Goal: Task Accomplishment & Management: Use online tool/utility

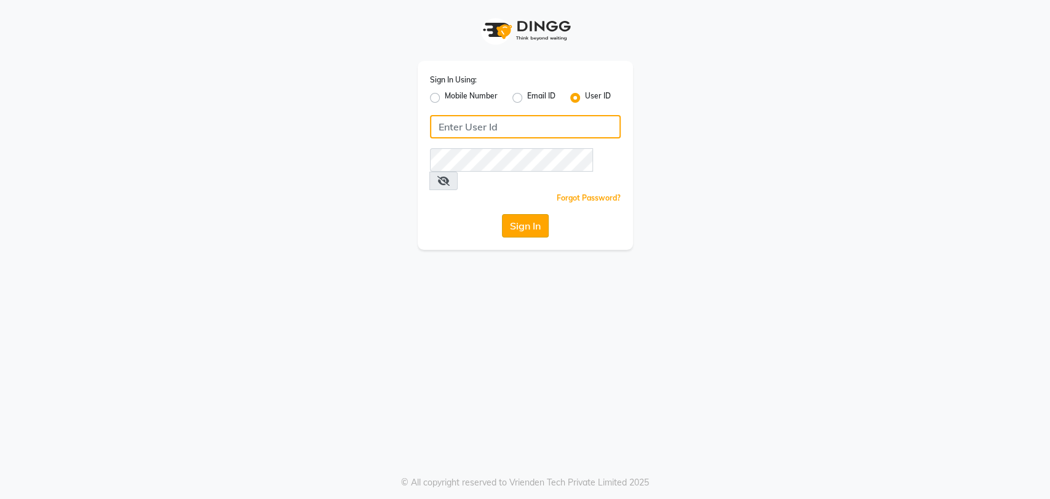
type input "[PERSON_NAME]"
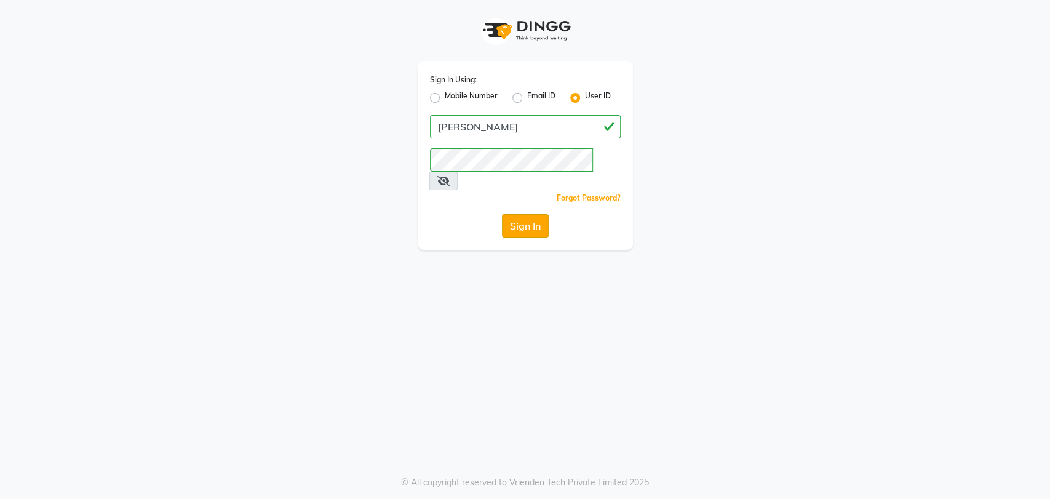
click at [526, 214] on button "Sign In" at bounding box center [525, 225] width 47 height 23
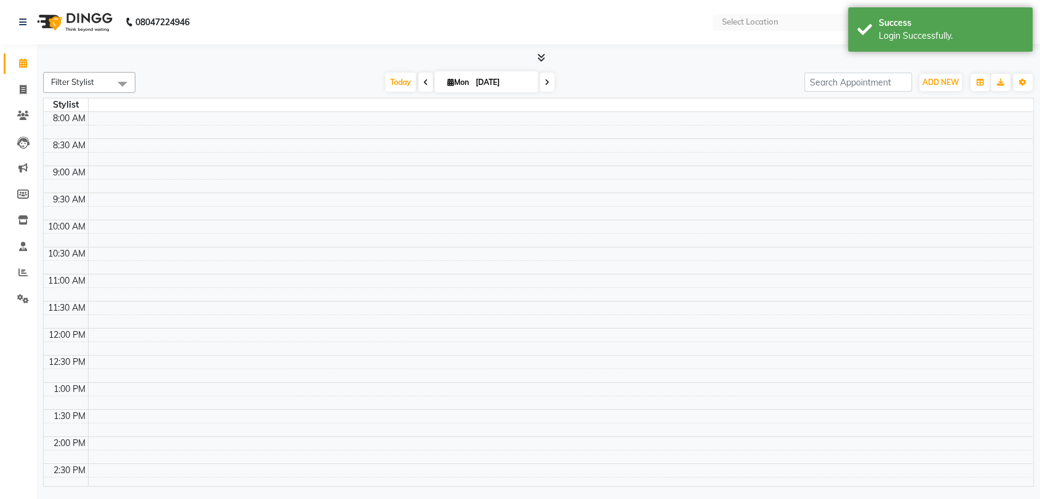
select select "en"
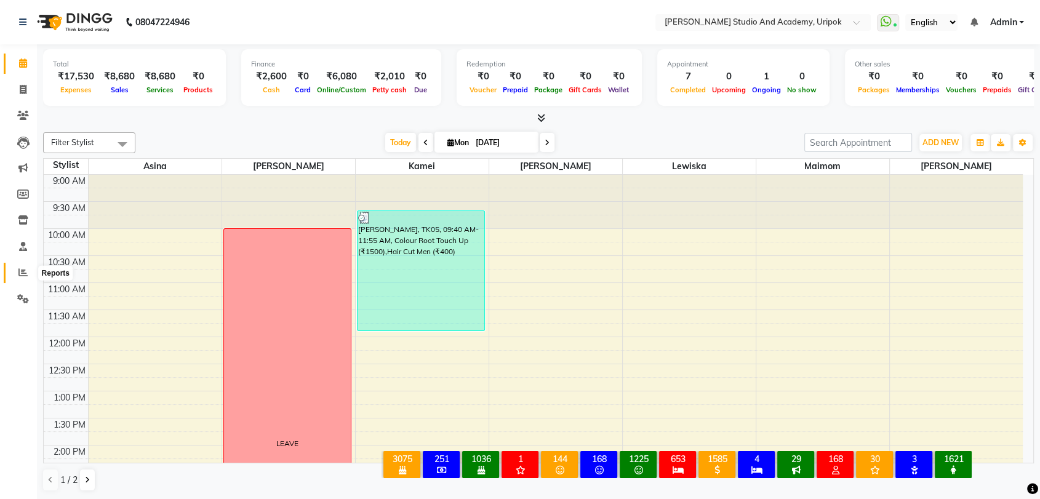
click at [22, 274] on icon at bounding box center [22, 272] width 9 height 9
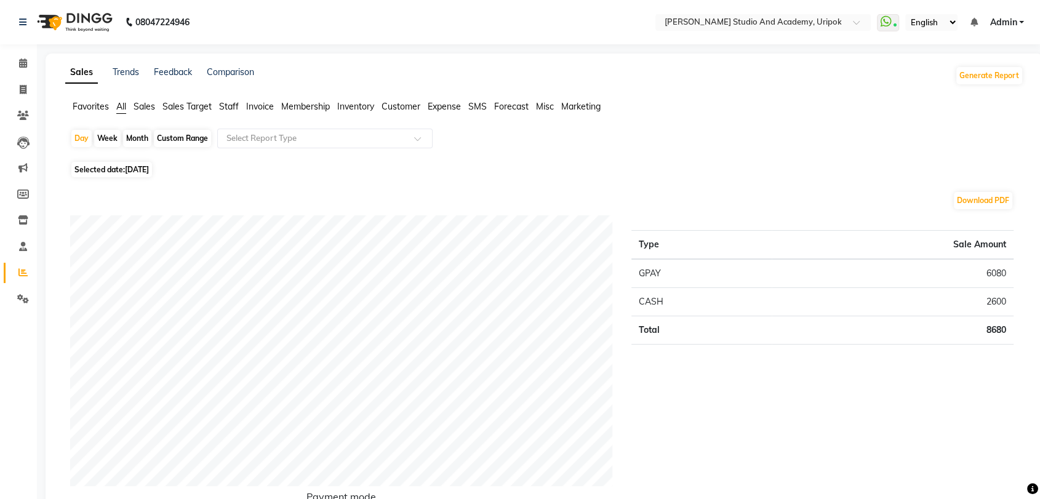
click at [202, 105] on span "Sales Target" at bounding box center [186, 106] width 49 height 11
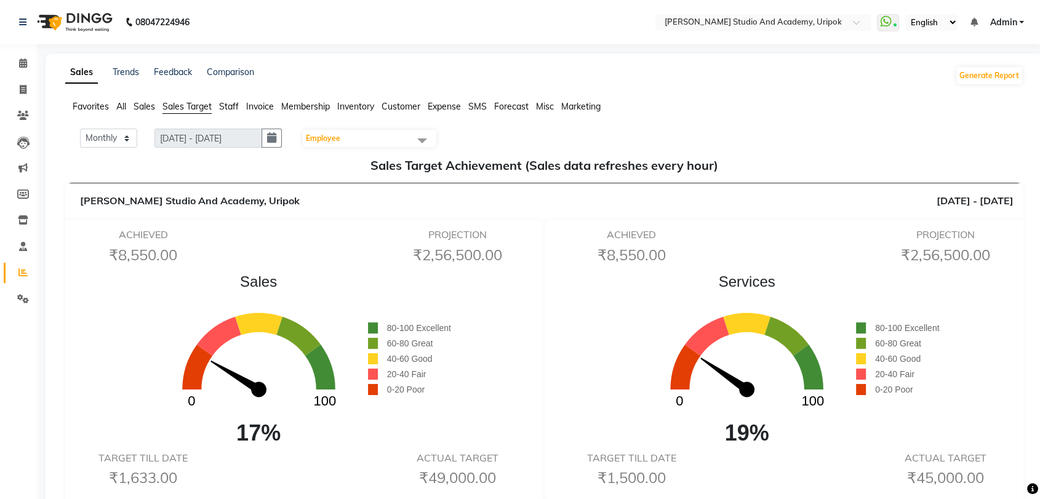
click at [230, 105] on span "Staff" at bounding box center [229, 106] width 20 height 11
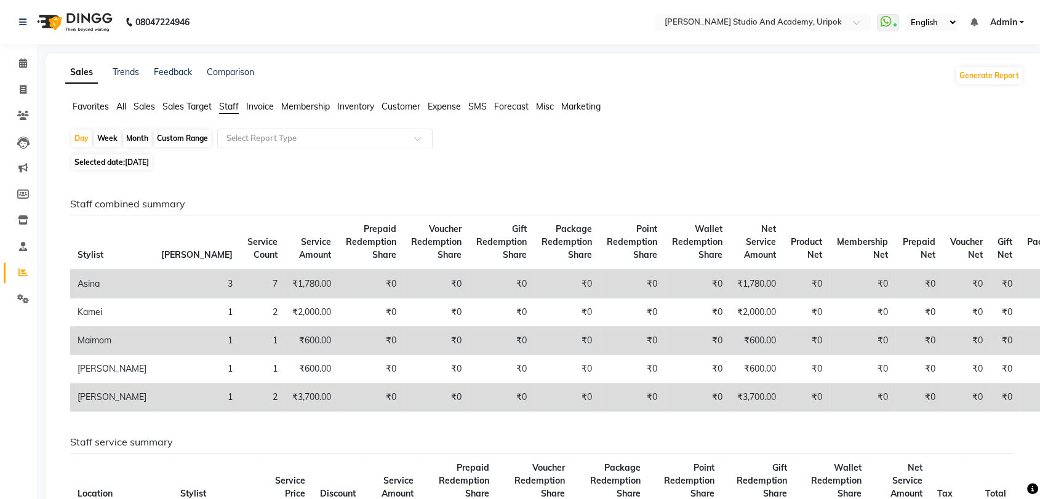
click at [124, 137] on div "Month" at bounding box center [137, 138] width 28 height 17
select select "9"
select select "2025"
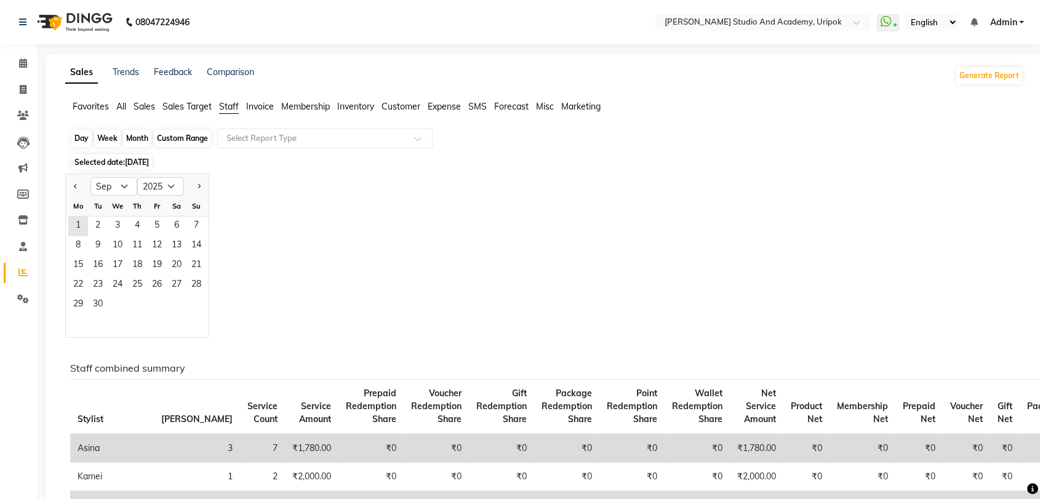
click at [138, 141] on div "Month" at bounding box center [137, 138] width 28 height 17
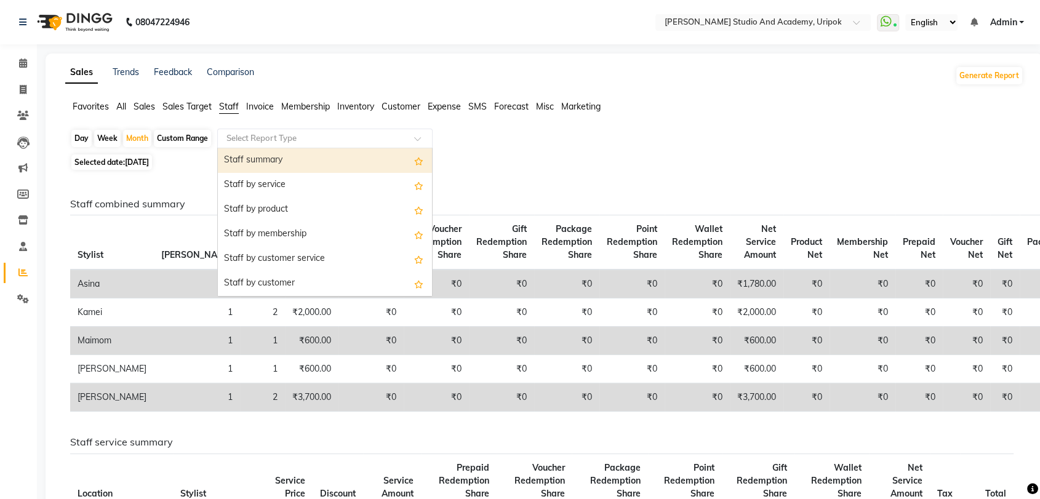
click at [399, 135] on input "text" at bounding box center [312, 138] width 177 height 12
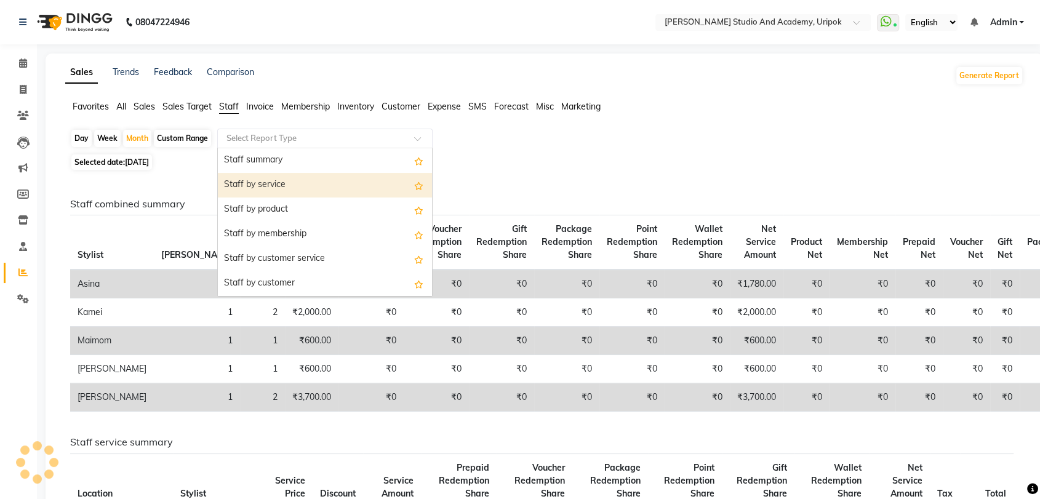
click at [235, 186] on div "Staff by service" at bounding box center [325, 185] width 214 height 25
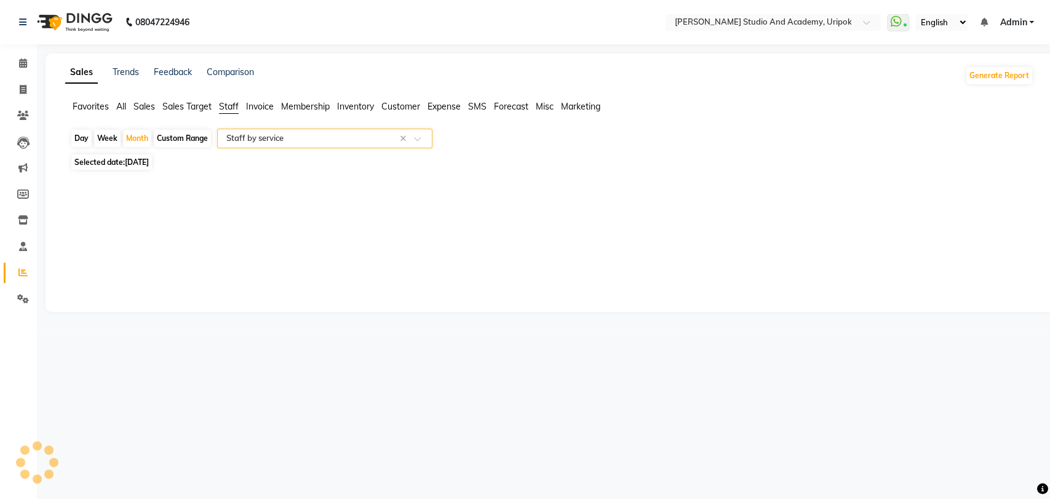
select select "full_report"
select select "pdf"
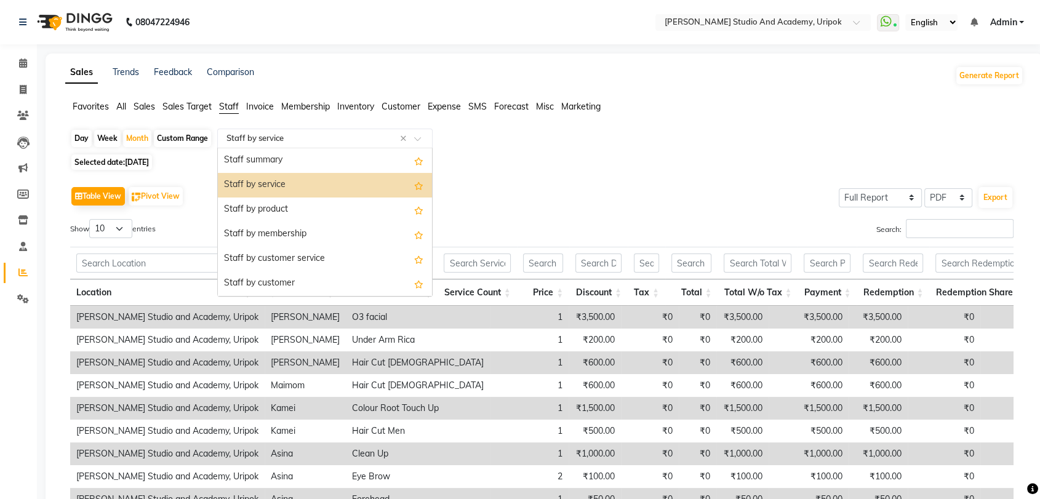
click at [356, 139] on input "text" at bounding box center [312, 138] width 177 height 12
click at [285, 156] on div "Staff summary" at bounding box center [325, 160] width 214 height 25
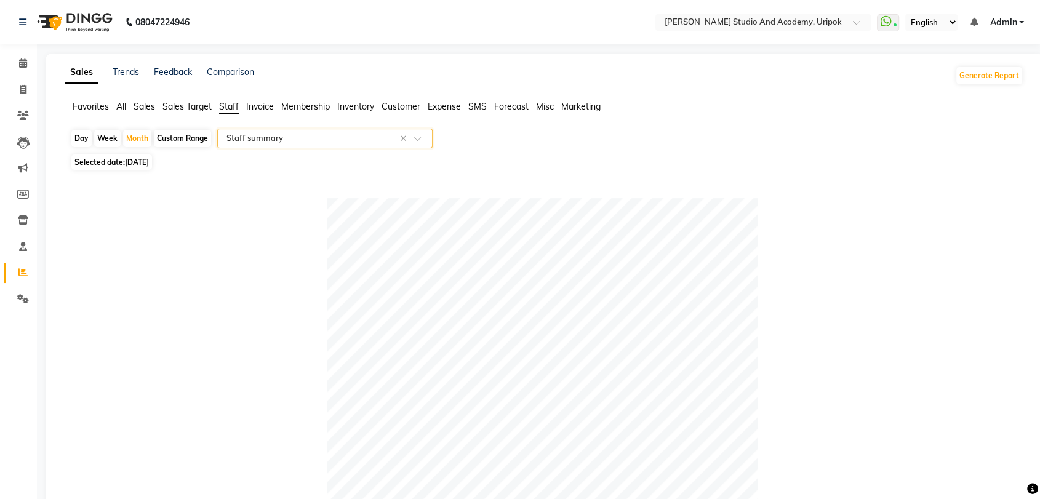
click at [193, 105] on span "Sales Target" at bounding box center [186, 106] width 49 height 11
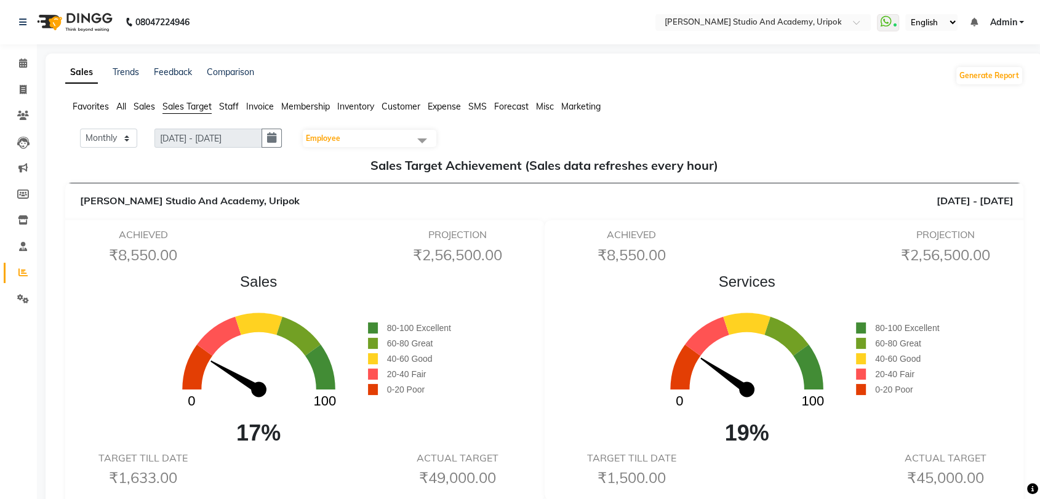
click at [234, 108] on span "Staff" at bounding box center [229, 106] width 20 height 11
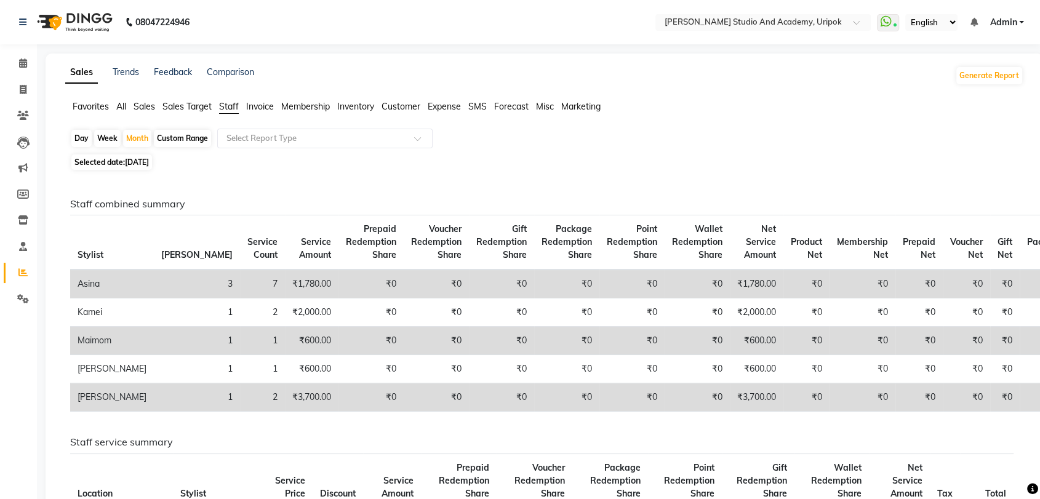
click at [125, 166] on span "Selected date: [DATE]" at bounding box center [111, 161] width 81 height 15
select select "9"
select select "2025"
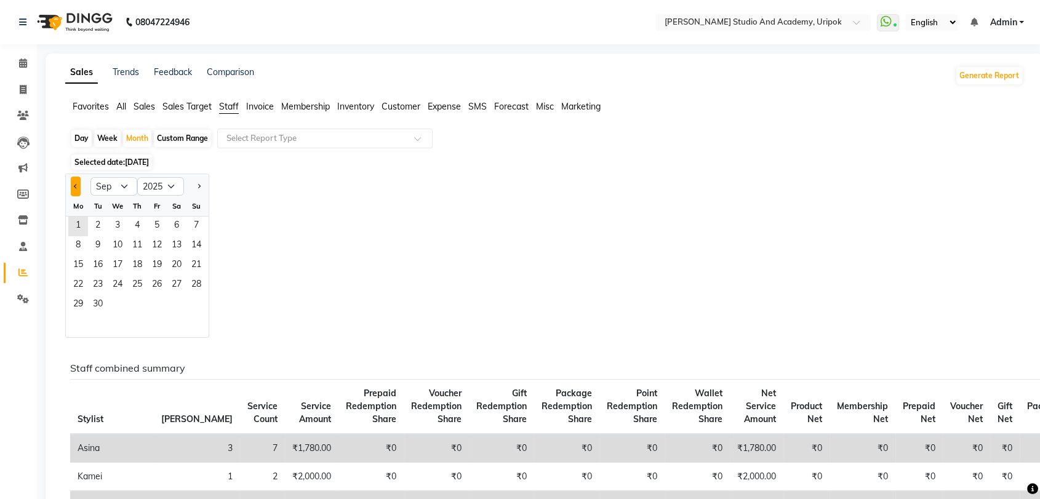
click at [76, 184] on span "Previous month" at bounding box center [76, 186] width 4 height 4
select select "8"
click at [153, 225] on span "1" at bounding box center [157, 227] width 20 height 20
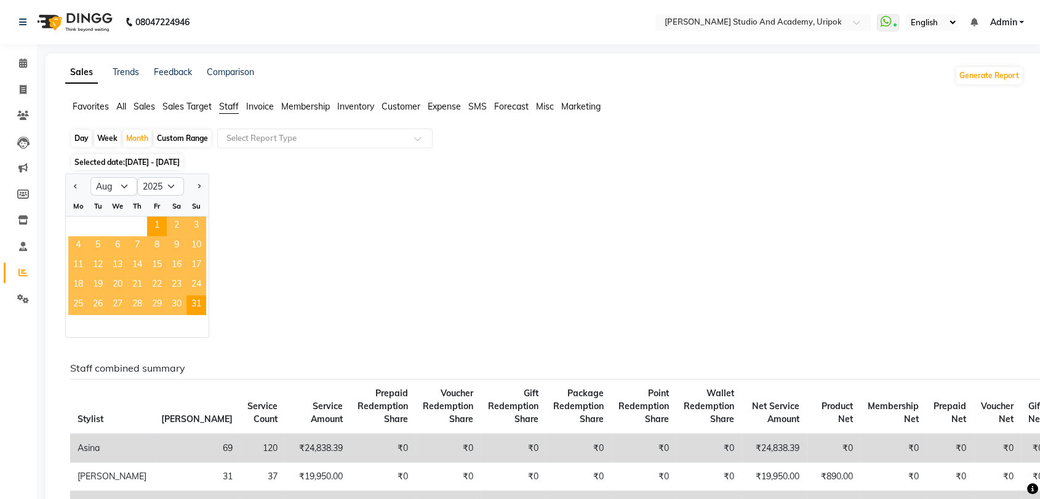
click at [379, 287] on div "Jan Feb Mar Apr May Jun [DATE] Aug Sep Oct Nov [DATE] 2016 2017 2018 2019 2020 …" at bounding box center [544, 256] width 958 height 164
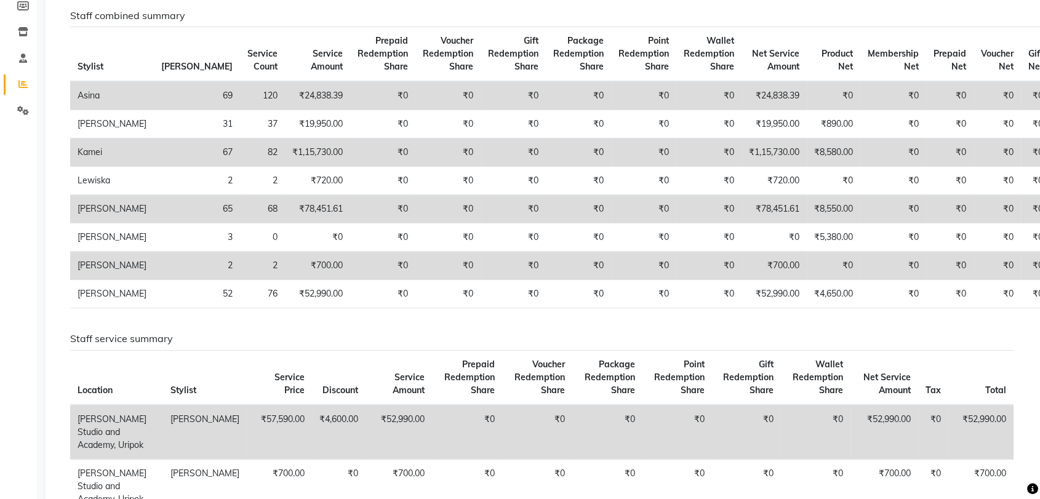
scroll to position [192, 0]
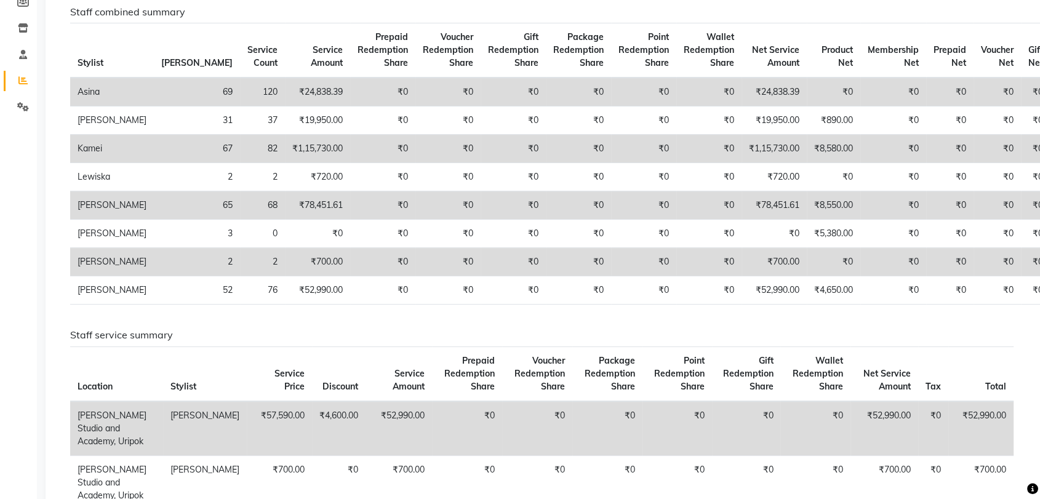
click at [59, 154] on app-reports "Favorites All Sales Sales Target Staff Invoice Membership Inventory Customer Ex…" at bounding box center [544, 497] width 973 height 1178
